Goal: Information Seeking & Learning: Learn about a topic

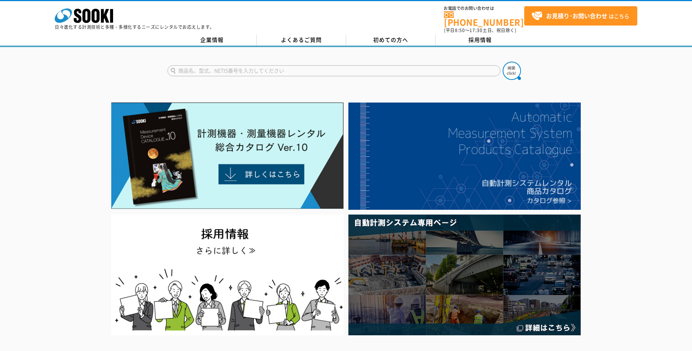
click at [254, 68] on input "text" at bounding box center [333, 70] width 333 height 11
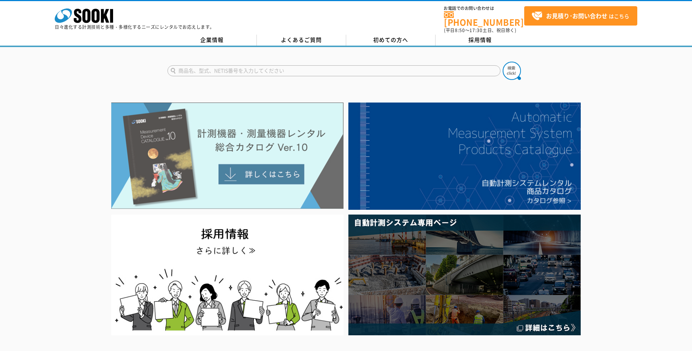
type input "商品名、型式、NETIS番号を入力してください"
click at [259, 163] on img at bounding box center [227, 155] width 232 height 106
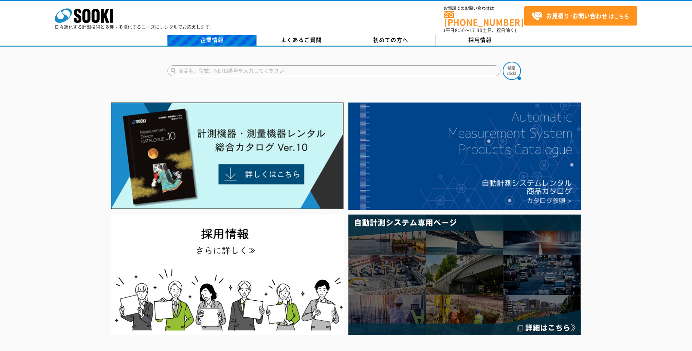
click at [218, 38] on link "企業情報" at bounding box center [211, 40] width 89 height 11
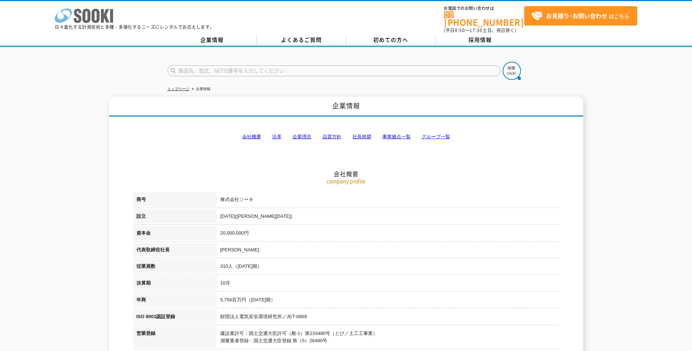
click at [92, 17] on icon at bounding box center [96, 16] width 8 height 14
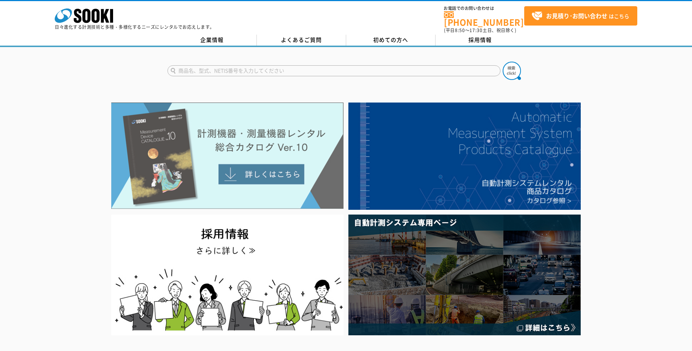
click at [252, 174] on img at bounding box center [227, 155] width 232 height 106
